Goal: Task Accomplishment & Management: Use online tool/utility

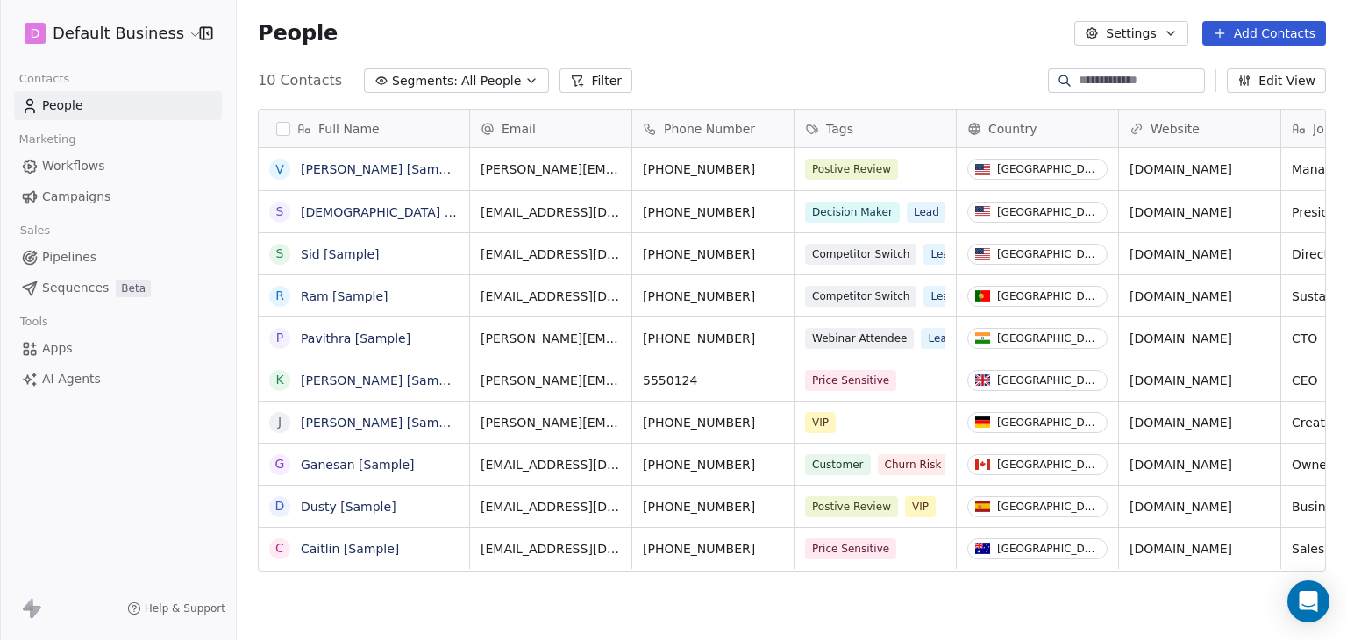
scroll to position [14, 14]
click at [56, 372] on span "AI Agents" at bounding box center [71, 379] width 59 height 18
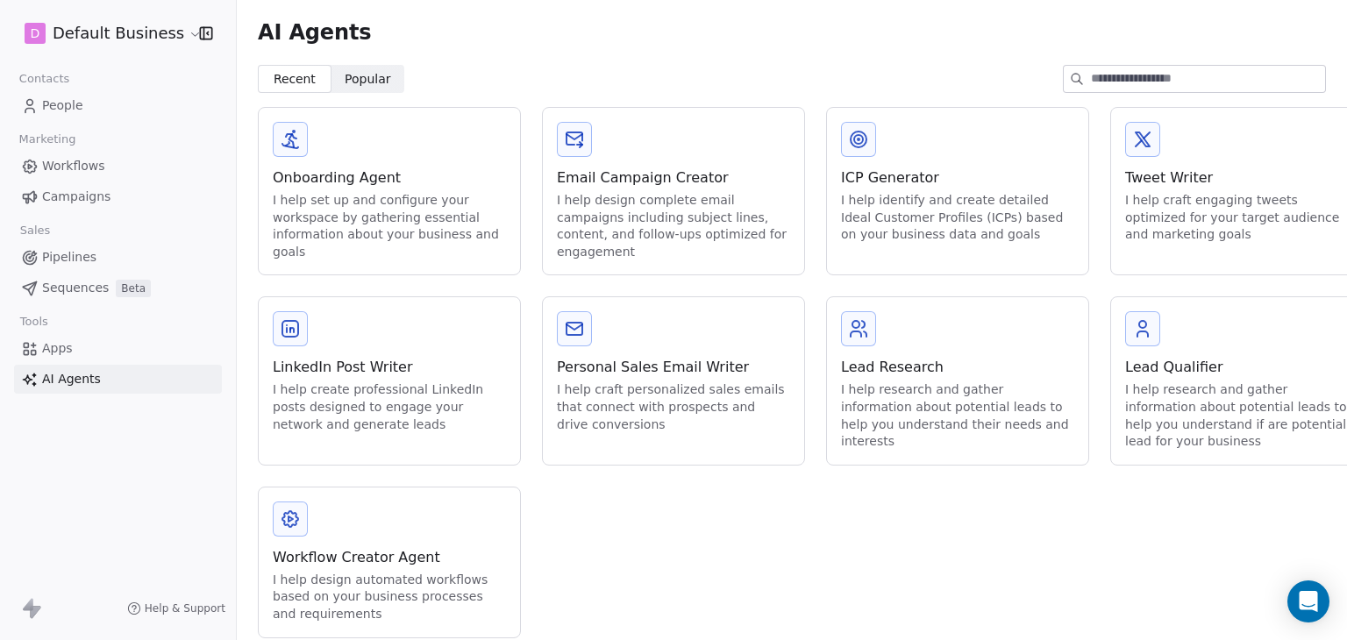
click at [55, 356] on span "Apps" at bounding box center [57, 348] width 31 height 18
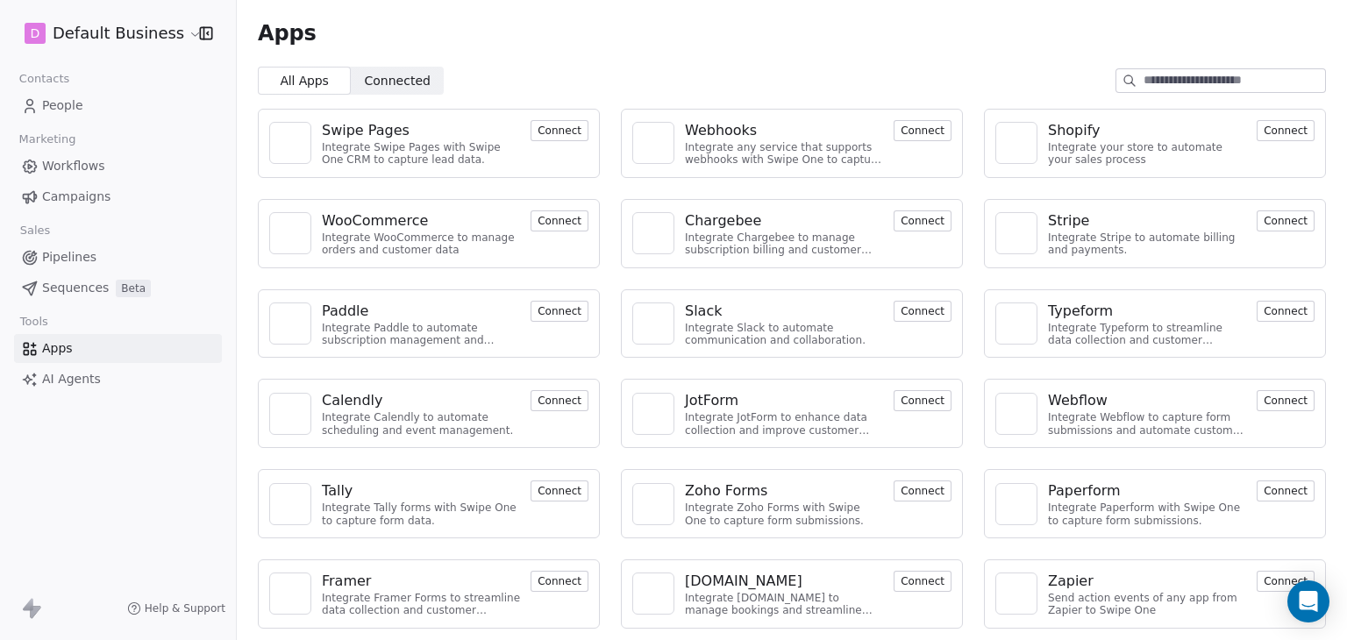
click at [546, 128] on button "Connect" at bounding box center [560, 130] width 58 height 21
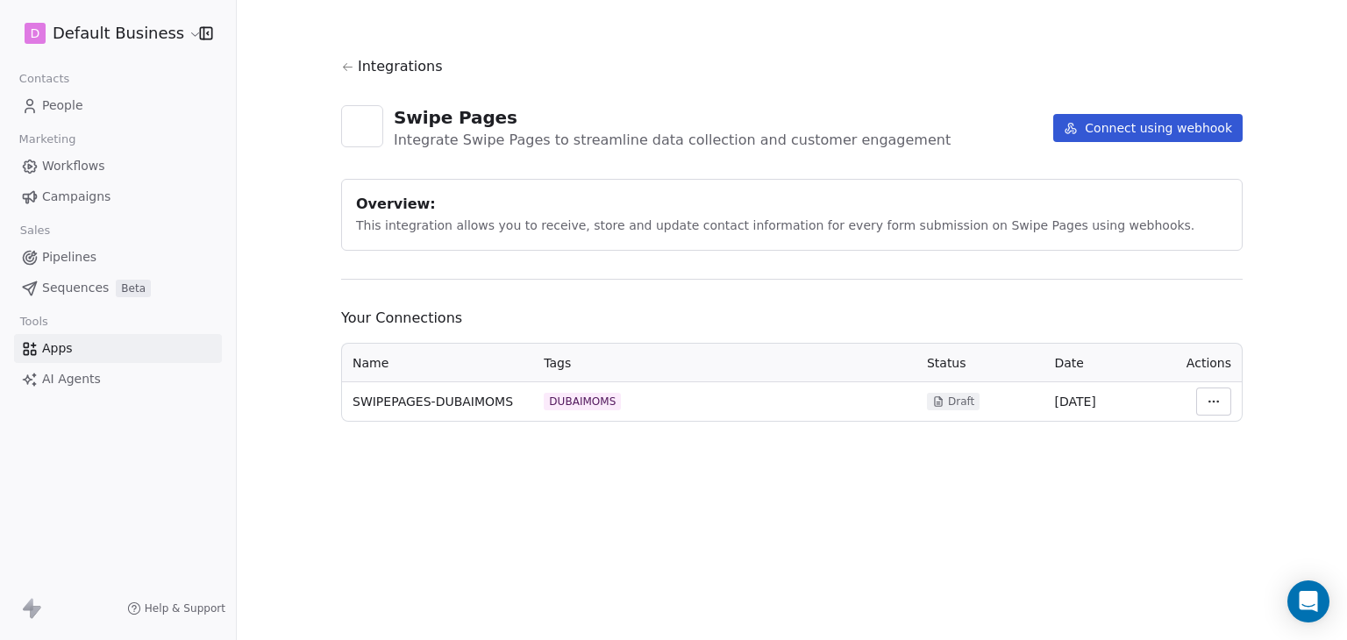
click at [1105, 134] on button "Connect using webhook" at bounding box center [1147, 128] width 189 height 28
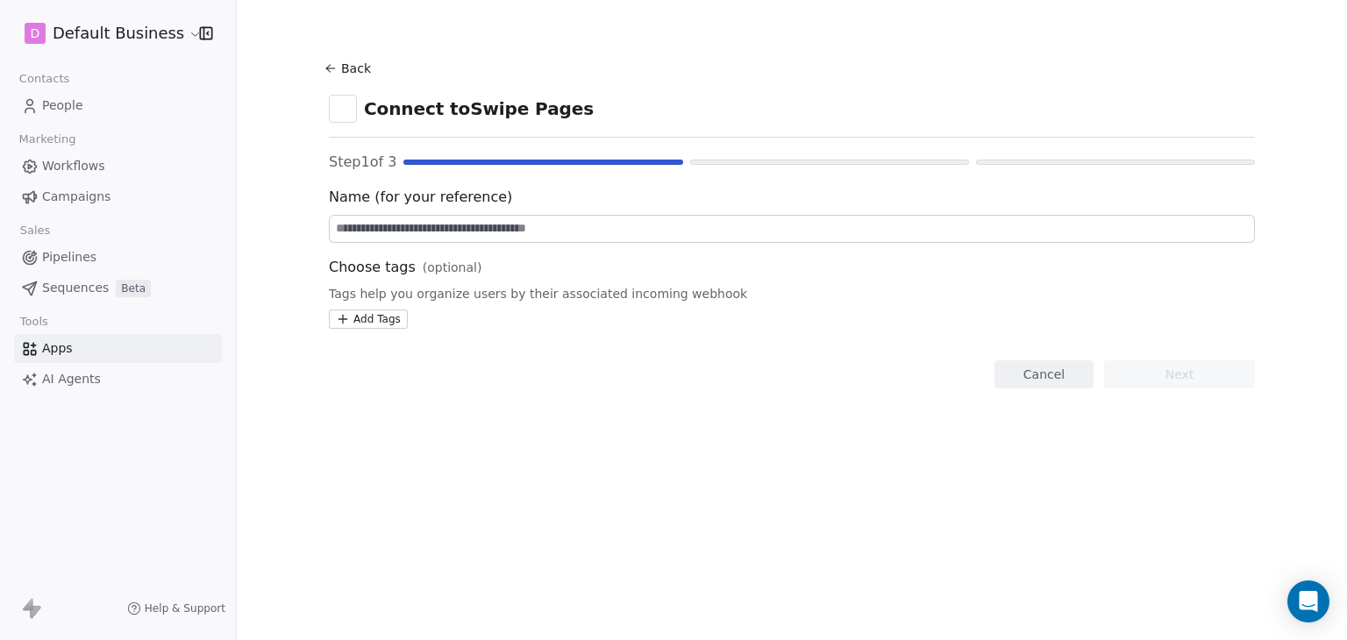
click at [476, 225] on input at bounding box center [792, 229] width 924 height 26
click at [419, 232] on input at bounding box center [792, 229] width 924 height 26
click at [399, 317] on html "D Default Business Contacts People Marketing Workflows Campaigns Sales Pipeline…" at bounding box center [673, 320] width 1347 height 640
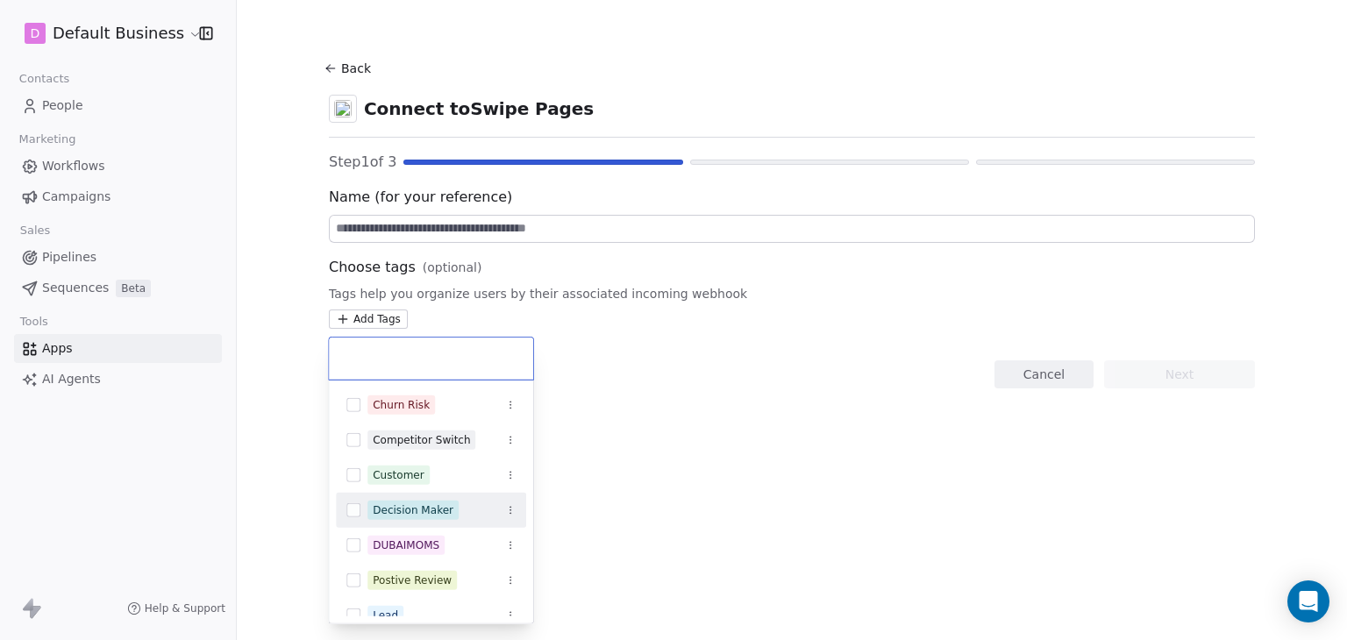
click at [589, 422] on html "D Default Business Contacts People Marketing Workflows Campaigns Sales Pipeline…" at bounding box center [673, 320] width 1347 height 640
